Goal: Check status: Check status

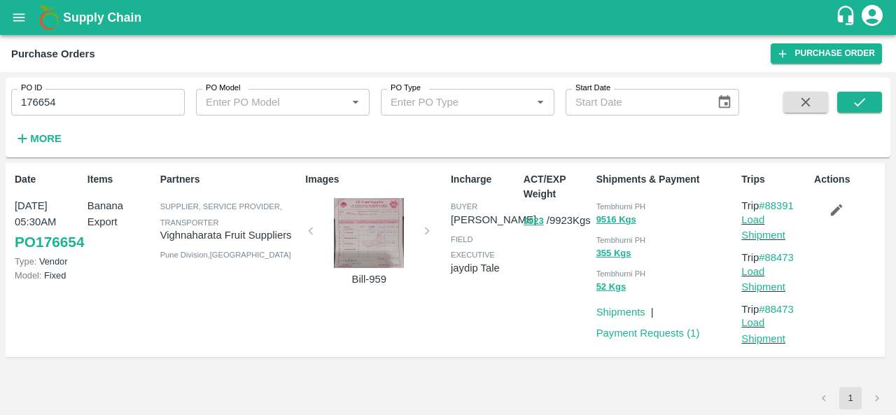
click at [115, 85] on div "PO ID 176654 PO ID" at bounding box center [92, 97] width 185 height 38
click at [81, 102] on input "176654" at bounding box center [98, 102] width 174 height 27
paste input "text"
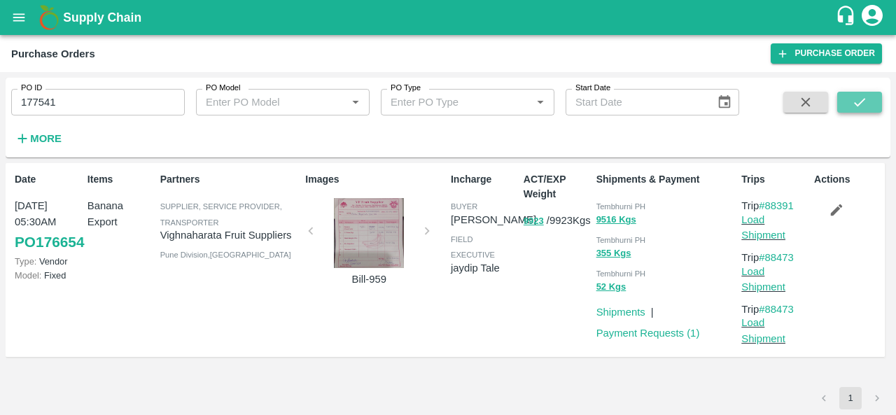
click at [861, 106] on icon "submit" at bounding box center [859, 102] width 15 height 15
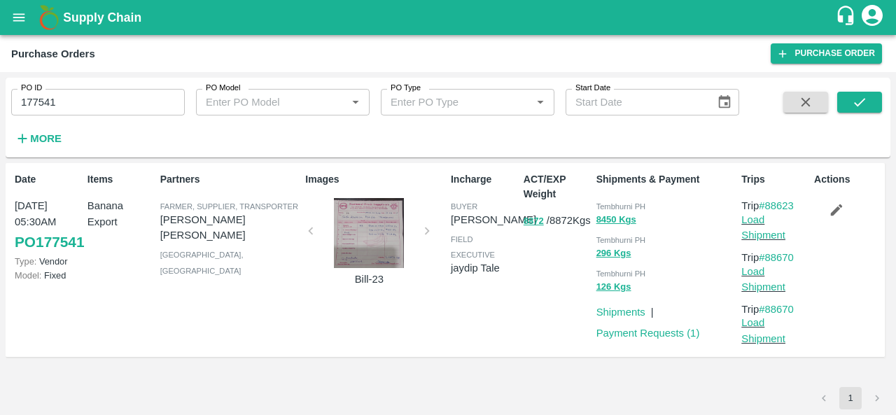
click at [555, 324] on div "ACT/EXP Weight 8872 / 8872 Kgs" at bounding box center [554, 260] width 73 height 187
click at [67, 97] on input "177541" at bounding box center [98, 102] width 174 height 27
click at [619, 202] on span "Tembhurni PH" at bounding box center [622, 206] width 50 height 8
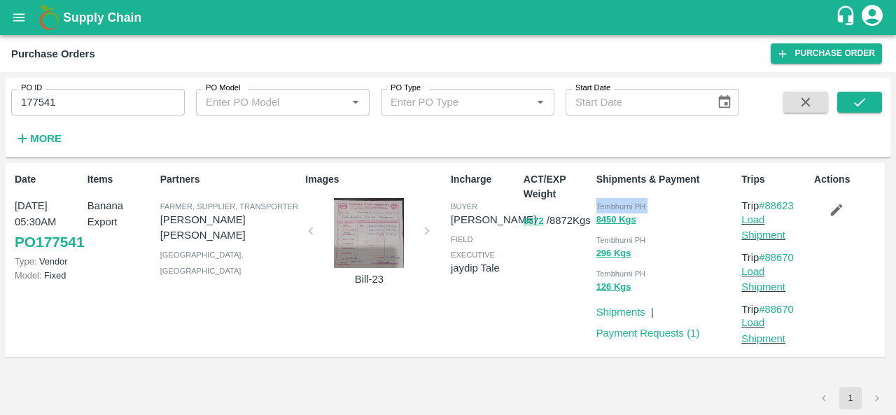
click at [619, 202] on span "Tembhurni PH" at bounding box center [622, 206] width 50 height 8
copy div "Tembhurni PH 8450 Kgs"
click at [62, 107] on input "177541" at bounding box center [98, 102] width 174 height 27
paste input "text"
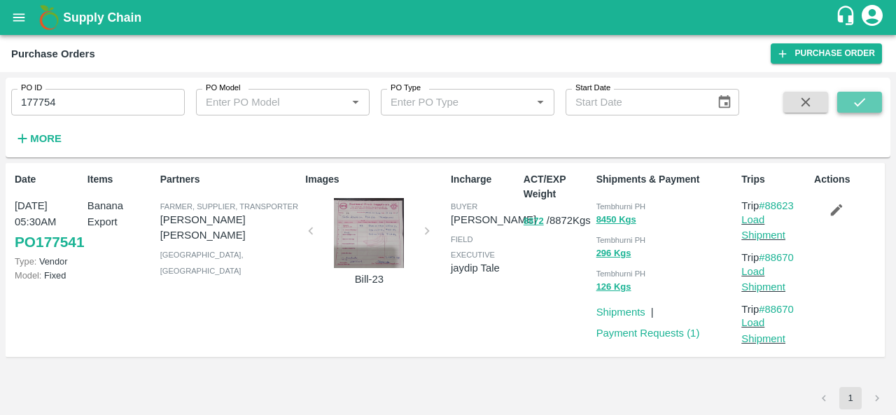
click at [852, 99] on button "submit" at bounding box center [860, 102] width 45 height 21
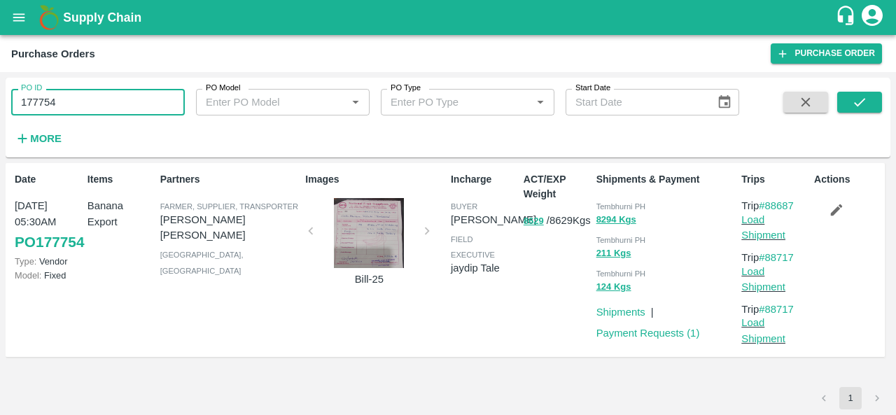
click at [87, 109] on input "177754" at bounding box center [98, 102] width 174 height 27
paste input "text"
click at [853, 109] on icon "submit" at bounding box center [859, 102] width 15 height 15
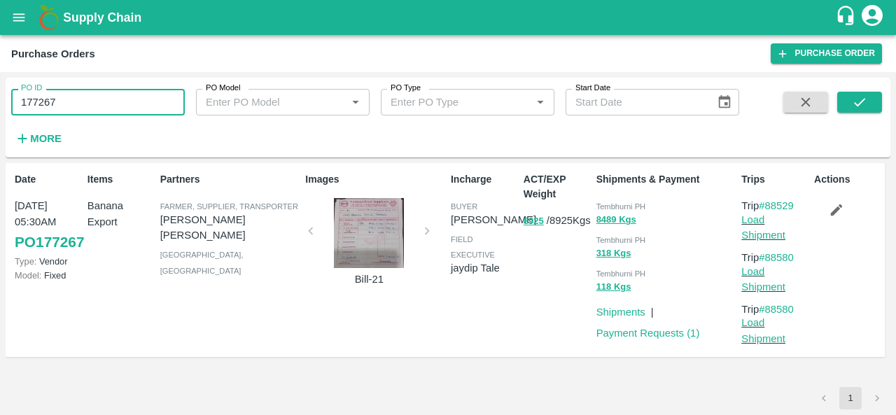
click at [123, 111] on input "177267" at bounding box center [98, 102] width 174 height 27
paste input "text"
click at [876, 101] on button "submit" at bounding box center [860, 102] width 45 height 21
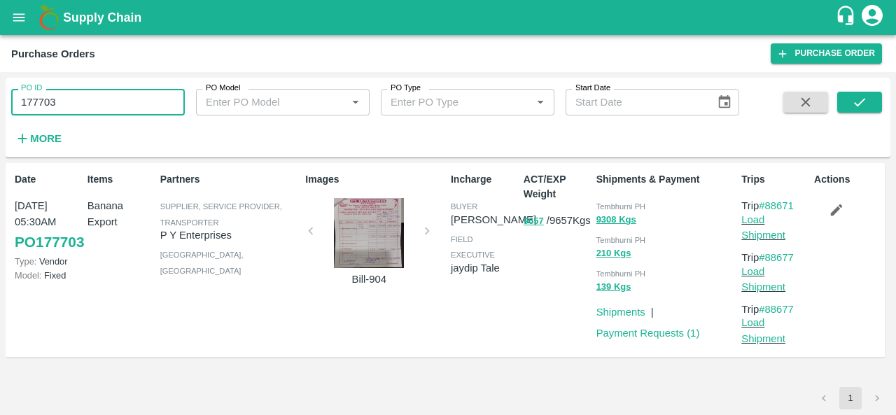
click at [80, 106] on input "177703" at bounding box center [98, 102] width 174 height 27
paste input "text"
click at [856, 100] on icon "submit" at bounding box center [859, 102] width 15 height 15
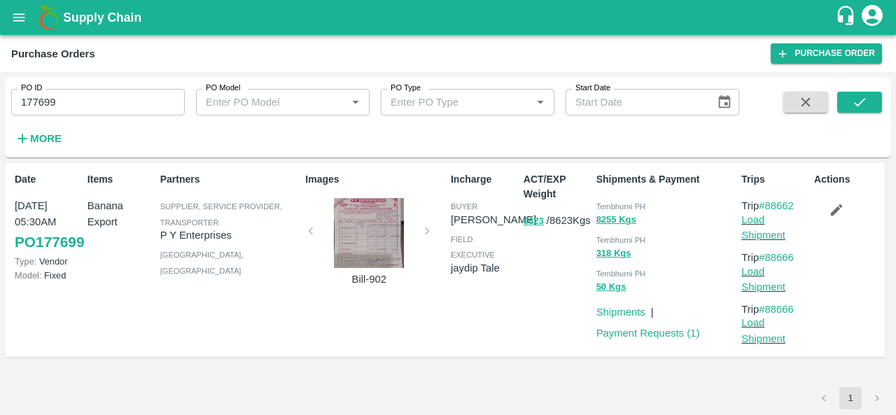
click at [81, 97] on input "177699" at bounding box center [98, 102] width 174 height 27
paste input "text"
click at [853, 95] on icon "submit" at bounding box center [859, 102] width 15 height 15
click at [118, 100] on input "177482" at bounding box center [98, 102] width 174 height 27
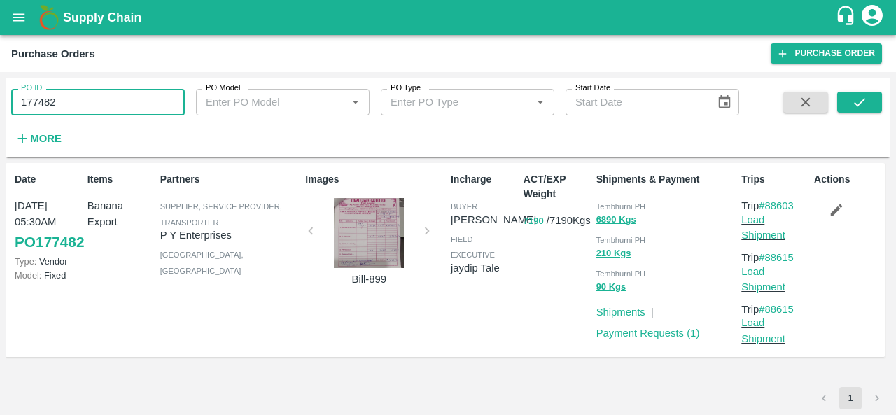
click at [118, 100] on input "177482" at bounding box center [98, 102] width 174 height 27
paste input "text"
type input "177453"
click at [854, 104] on icon "submit" at bounding box center [859, 102] width 15 height 15
